Goal: Use online tool/utility: Utilize a website feature to perform a specific function

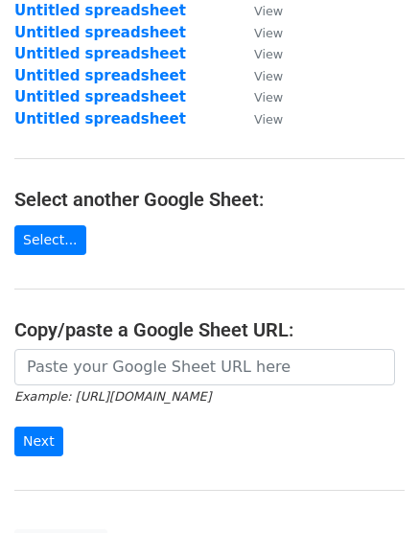
scroll to position [196, 0]
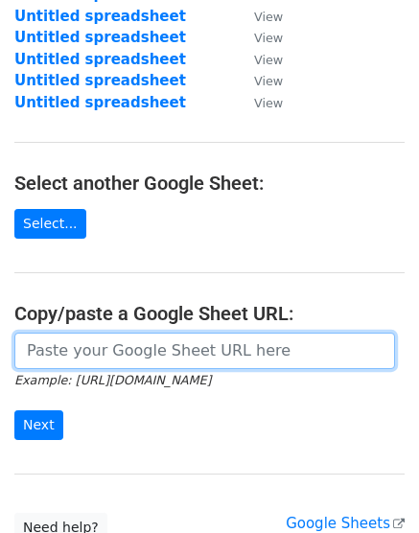
click at [64, 353] on input "url" at bounding box center [204, 350] width 380 height 36
paste input "[URL][DOMAIN_NAME]"
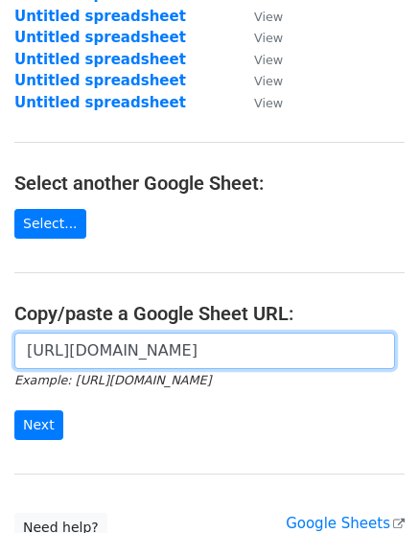
scroll to position [0, 405]
type input "[URL][DOMAIN_NAME]"
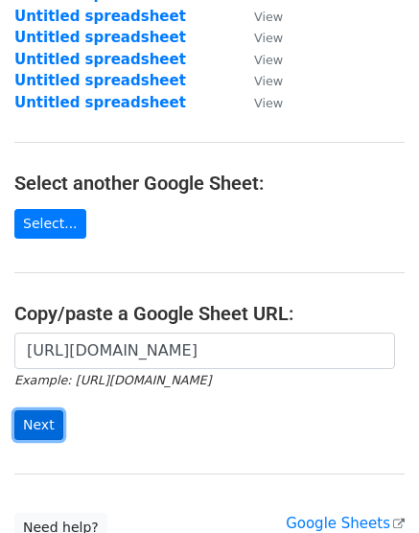
click at [35, 425] on input "Next" at bounding box center [38, 425] width 49 height 30
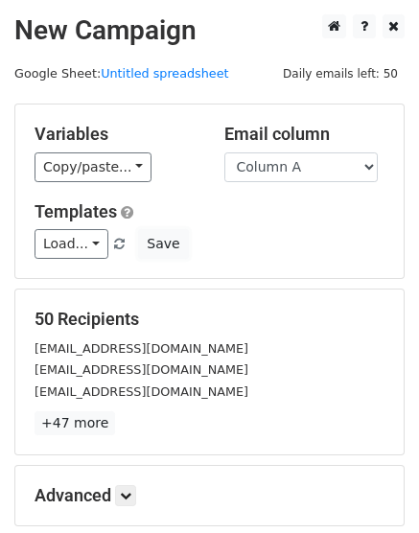
click at [162, 229] on button "Save" at bounding box center [163, 244] width 50 height 30
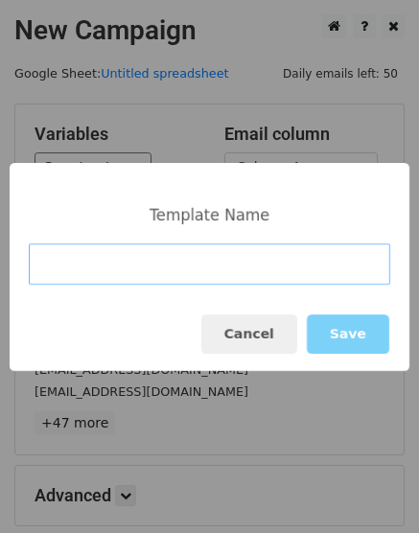
scroll to position [161, 0]
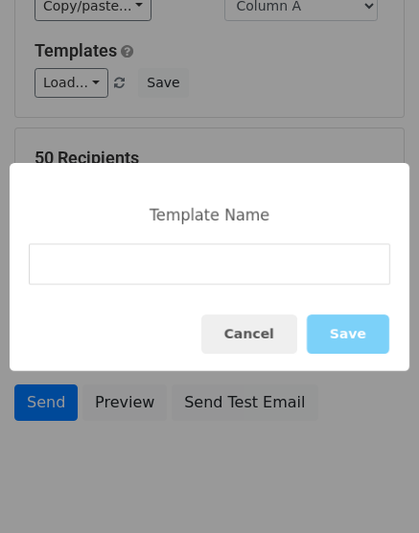
click at [38, 402] on div "Template Name Cancel Save" at bounding box center [209, 266] width 419 height 533
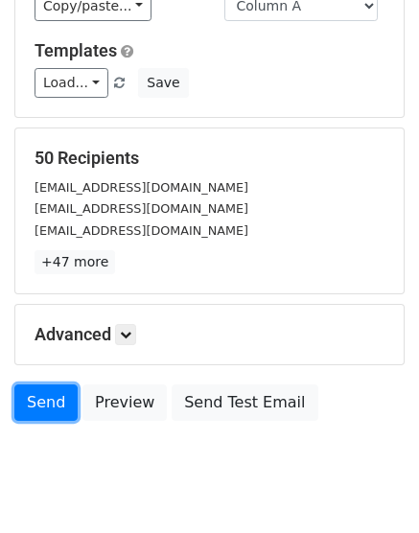
click at [38, 402] on link "Send" at bounding box center [45, 402] width 63 height 36
